Goal: Navigation & Orientation: Find specific page/section

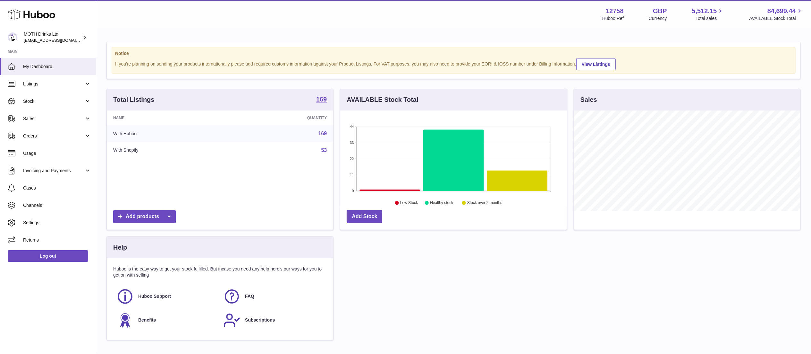
scroll to position [100, 226]
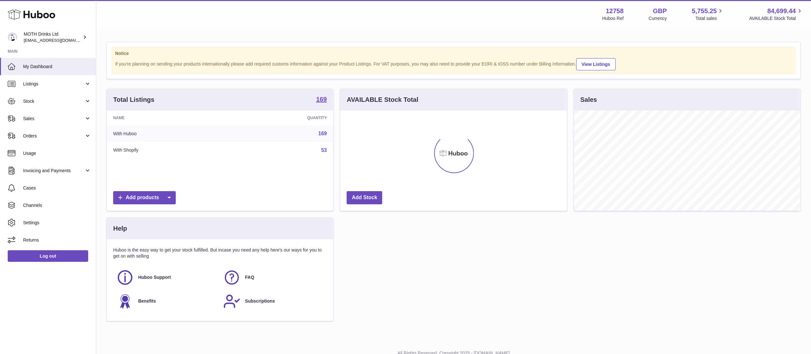
scroll to position [100, 226]
click at [48, 173] on span "Invoicing and Payments" at bounding box center [53, 170] width 61 height 6
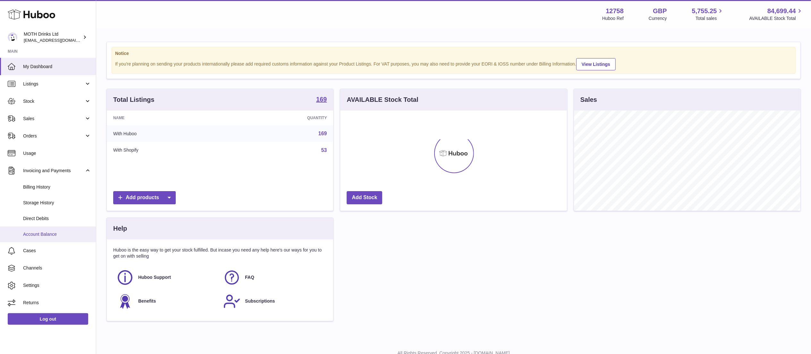
click at [68, 235] on span "Account Balance" at bounding box center [57, 234] width 68 height 6
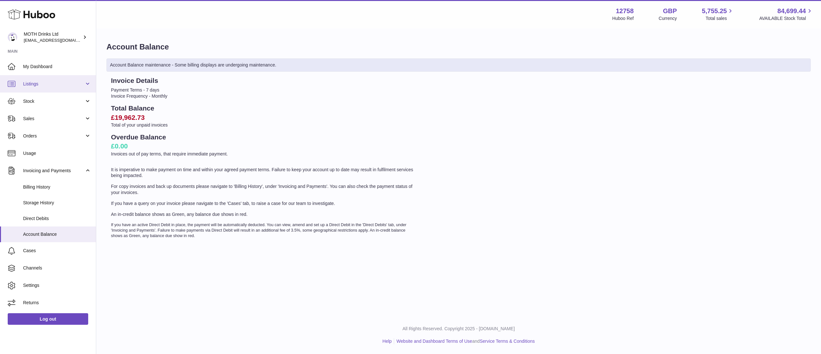
click at [68, 85] on span "Listings" at bounding box center [53, 84] width 61 height 6
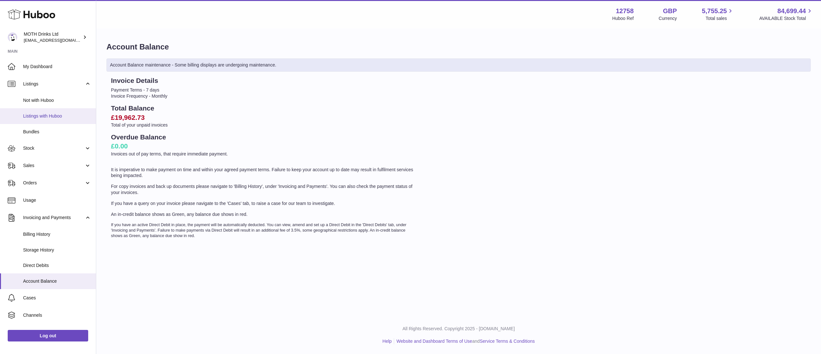
click at [75, 116] on span "Listings with Huboo" at bounding box center [57, 116] width 68 height 6
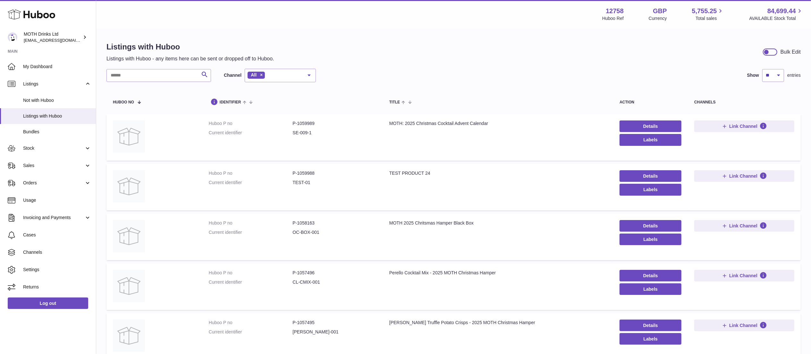
scroll to position [324, 0]
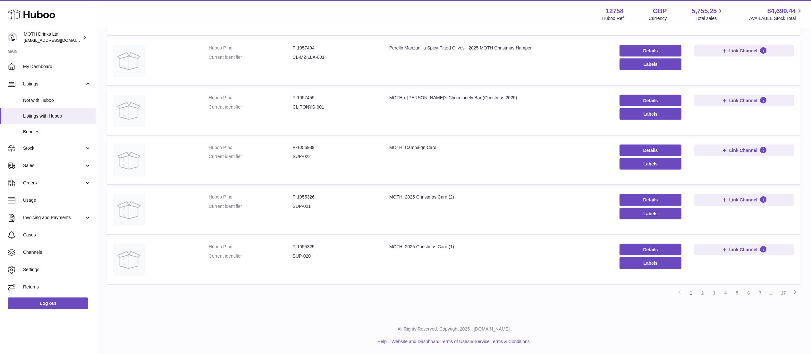
click at [766, 287] on span "..." at bounding box center [772, 293] width 12 height 12
click at [764, 290] on link "7" at bounding box center [761, 293] width 12 height 12
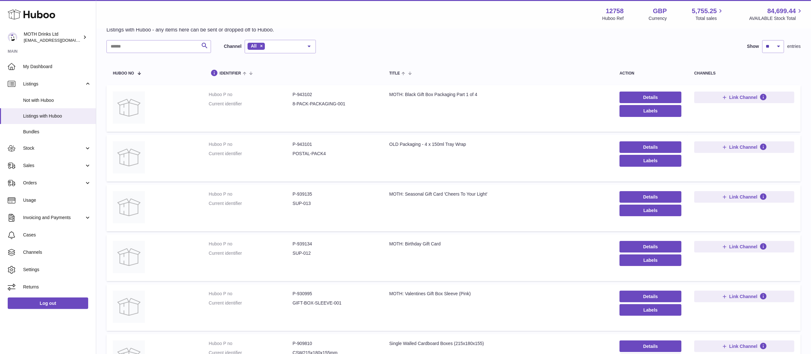
scroll to position [324, 0]
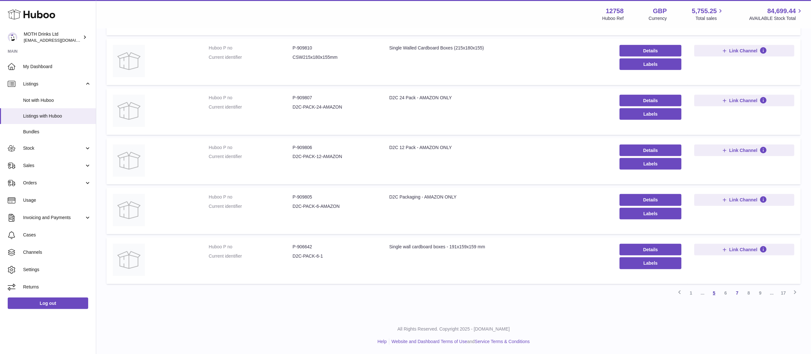
click at [718, 296] on link "5" at bounding box center [715, 293] width 12 height 12
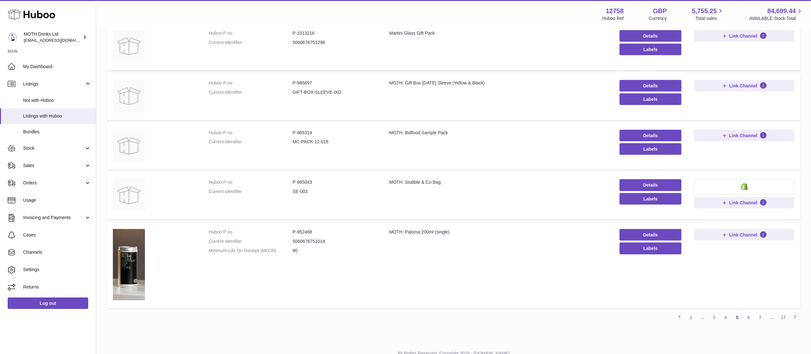
scroll to position [363, 0]
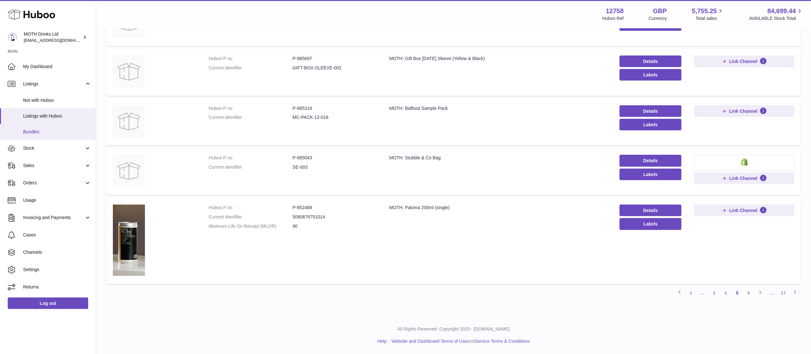
click at [58, 131] on span "Bundles" at bounding box center [57, 132] width 68 height 6
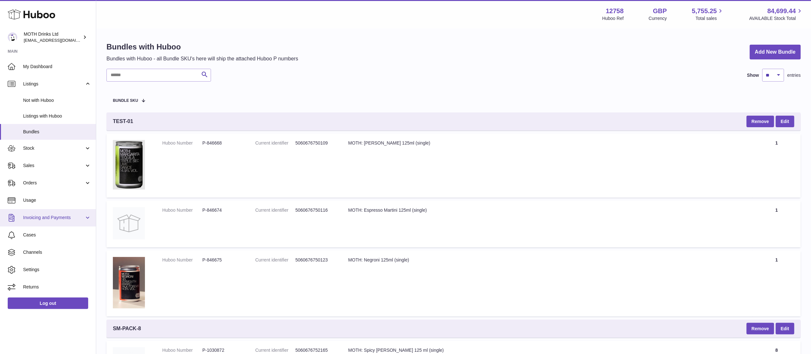
click at [68, 219] on span "Invoicing and Payments" at bounding box center [53, 217] width 61 height 6
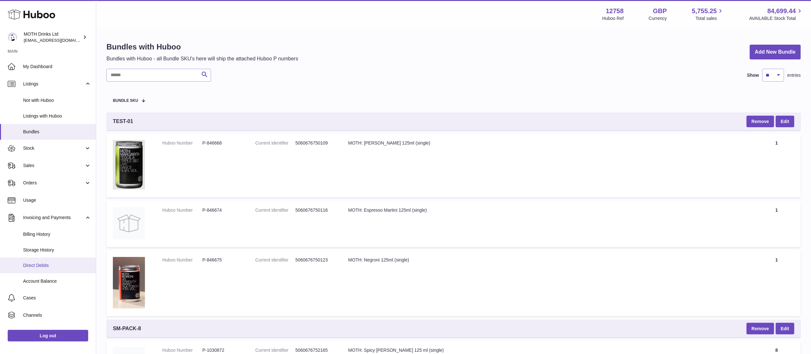
click at [64, 268] on span "Direct Debits" at bounding box center [57, 265] width 68 height 6
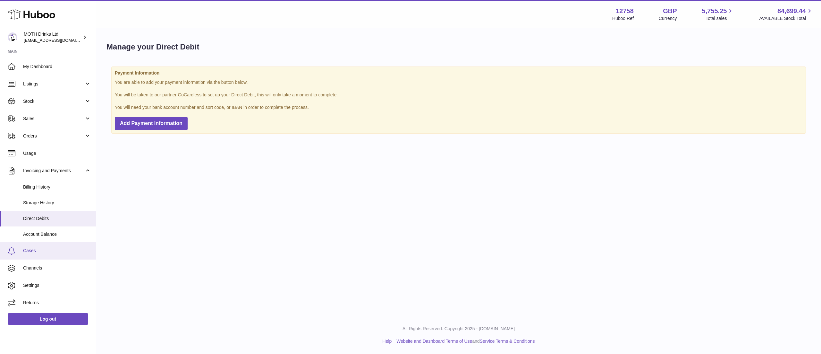
click at [65, 251] on span "Cases" at bounding box center [57, 250] width 68 height 6
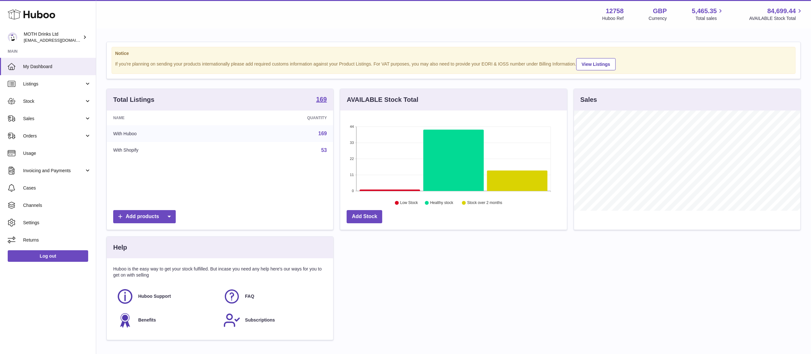
scroll to position [100, 226]
